Goal: Complete application form

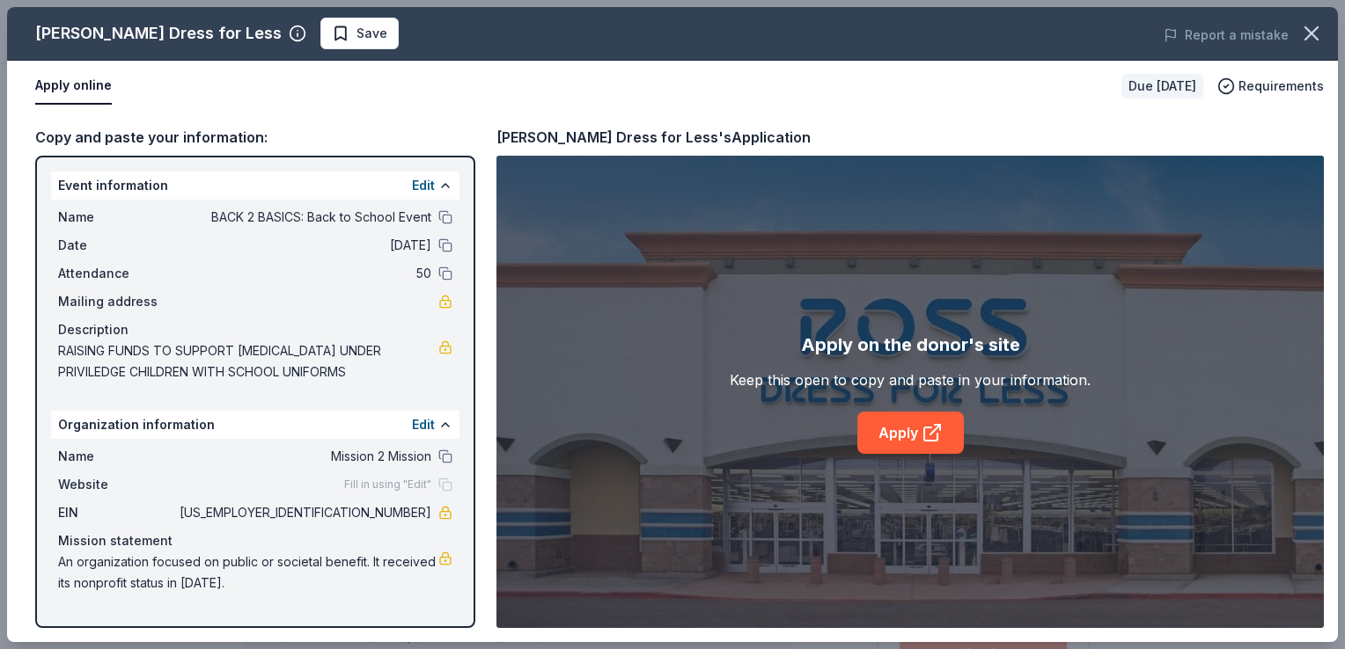
scroll to position [528, 0]
click at [332, 26] on span "Save" at bounding box center [359, 33] width 55 height 21
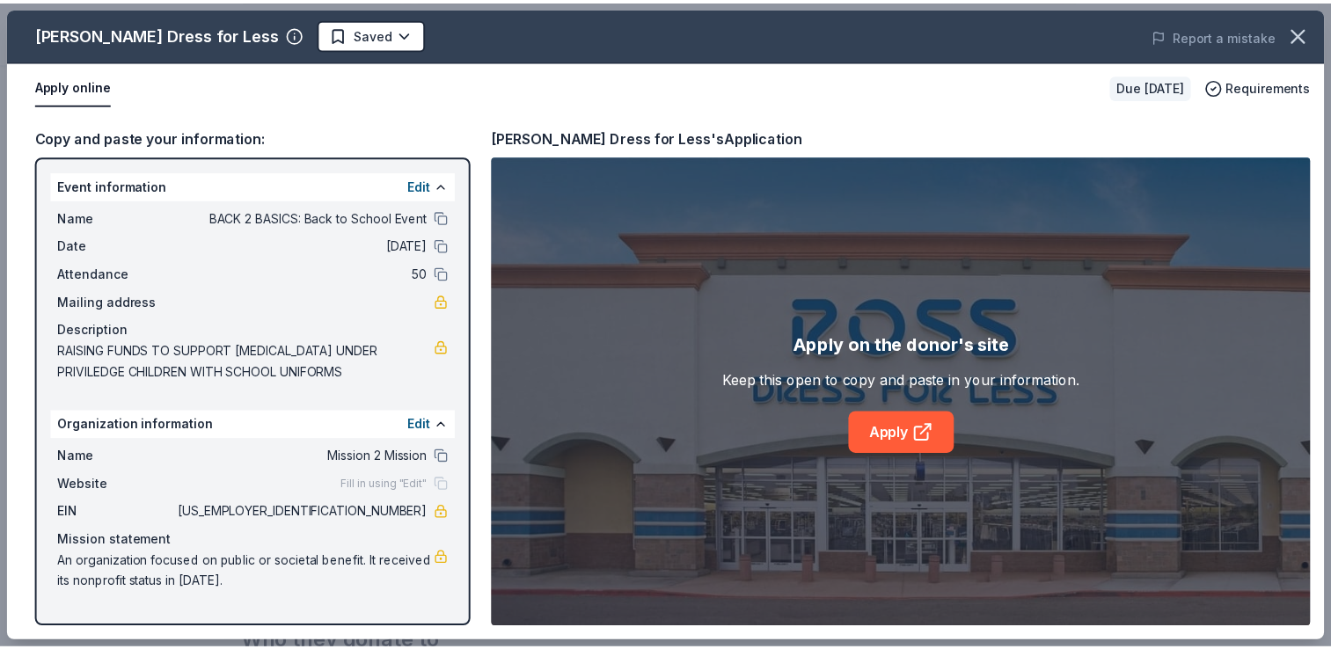
scroll to position [0, 0]
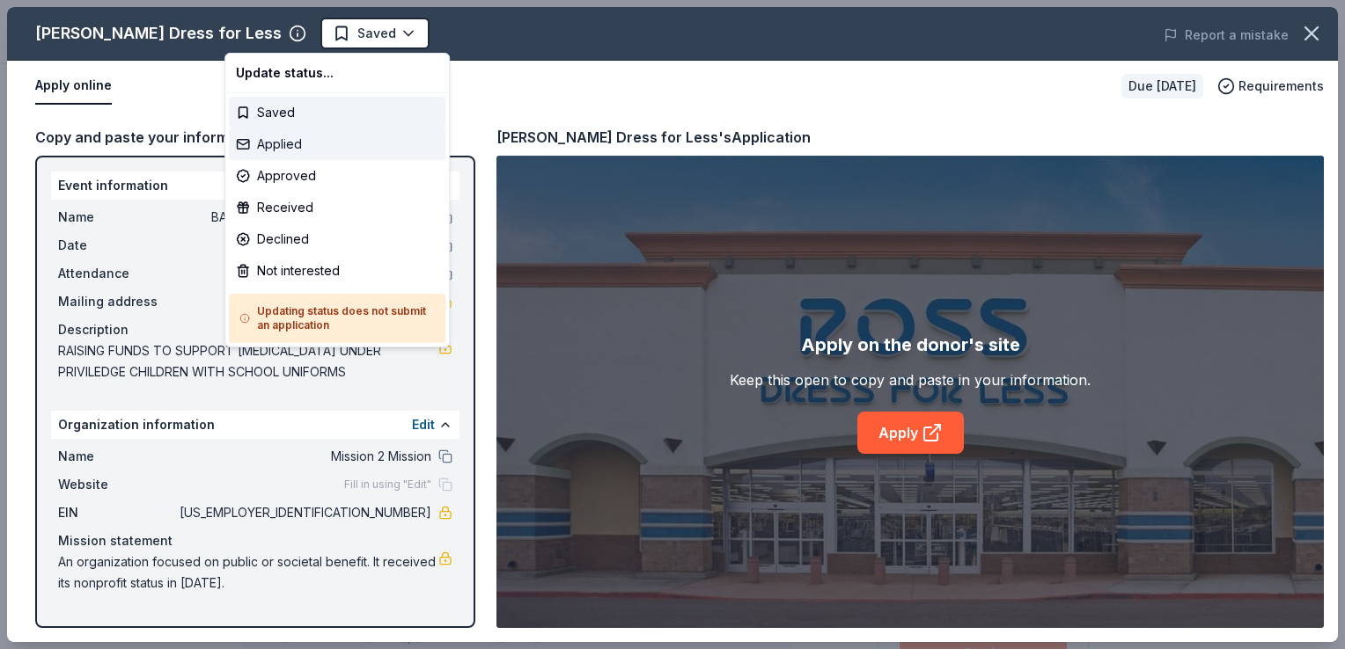
click at [316, 143] on div "Applied" at bounding box center [337, 144] width 216 height 32
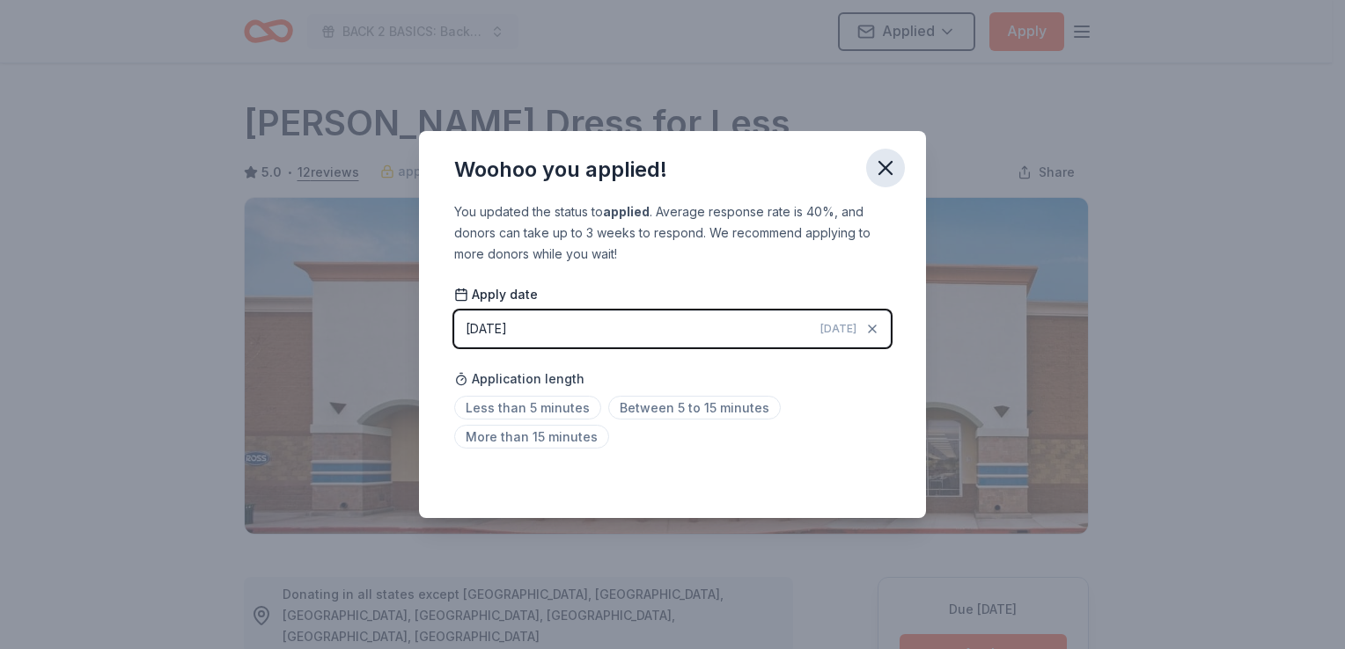
click at [878, 167] on icon "button" at bounding box center [885, 168] width 25 height 25
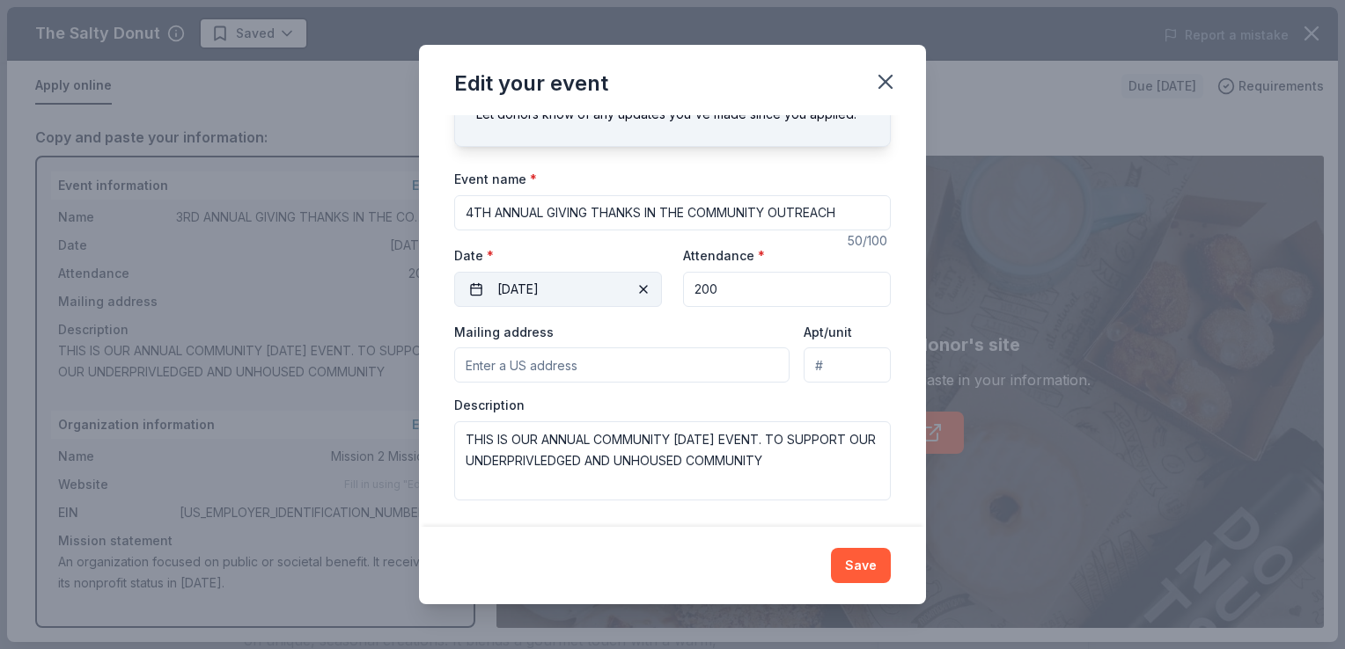
scroll to position [89, 0]
click at [629, 364] on input "Mailing address" at bounding box center [621, 364] width 335 height 35
paste input "[STREET_ADDRESS]"
click at [638, 367] on input "[STREET_ADDRESS]" at bounding box center [621, 364] width 335 height 35
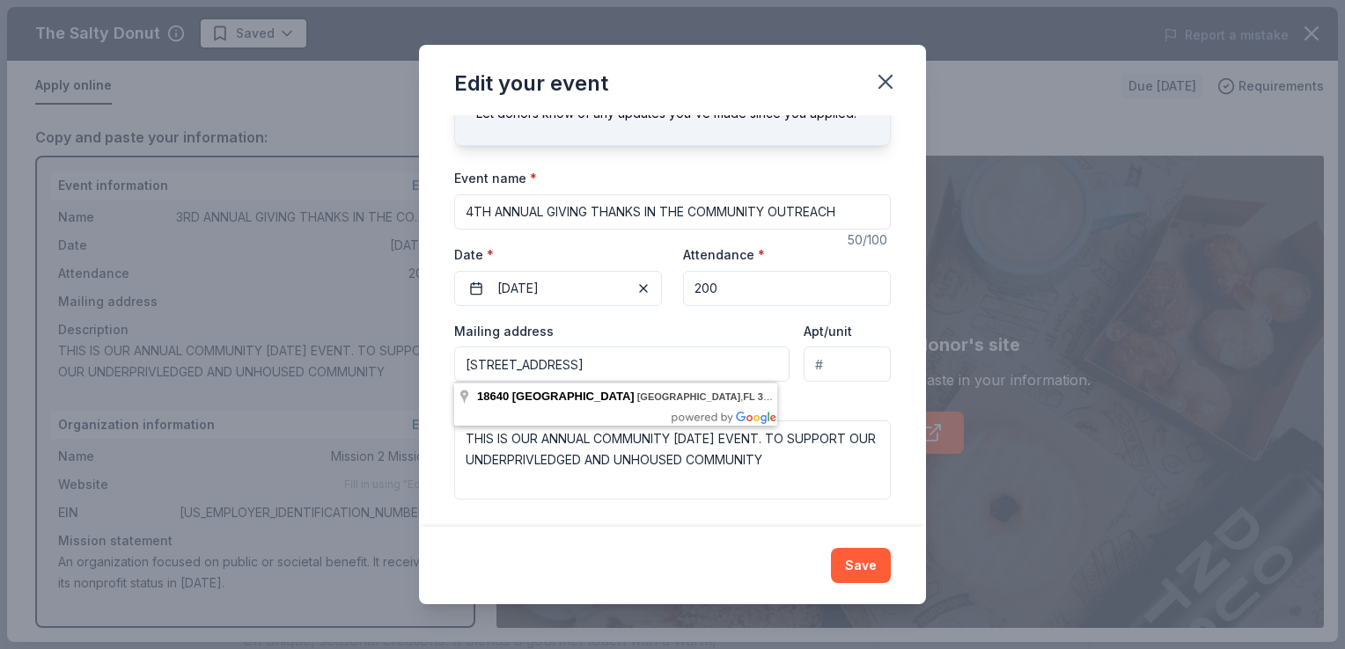
click at [769, 366] on input "[STREET_ADDRESS]" at bounding box center [621, 364] width 335 height 35
type input "[STREET_ADDRESS]"
click at [798, 409] on div "Description THIS IS OUR ANNUAL COMMUNITY [DATE] EVENT. TO SUPPORT OUR UNDERPRIV…" at bounding box center [672, 448] width 436 height 104
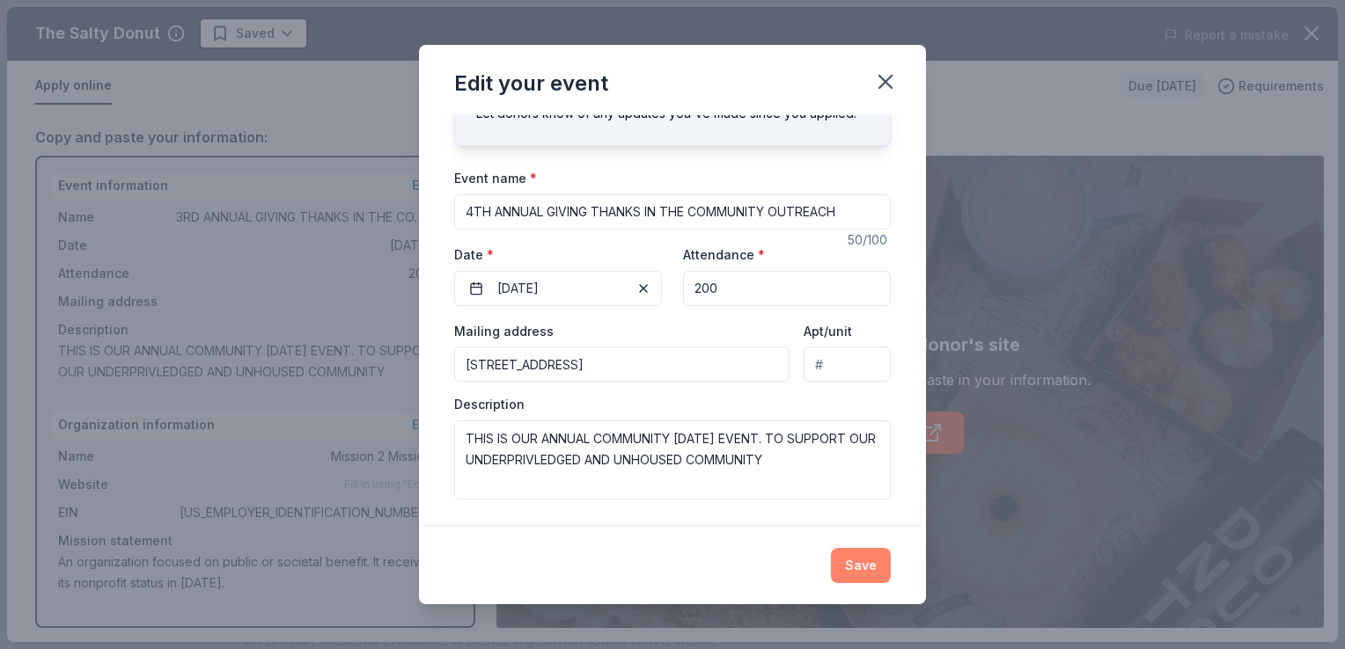
click at [869, 560] on button "Save" at bounding box center [861, 565] width 60 height 35
